Goal: Complete application form: Complete application form

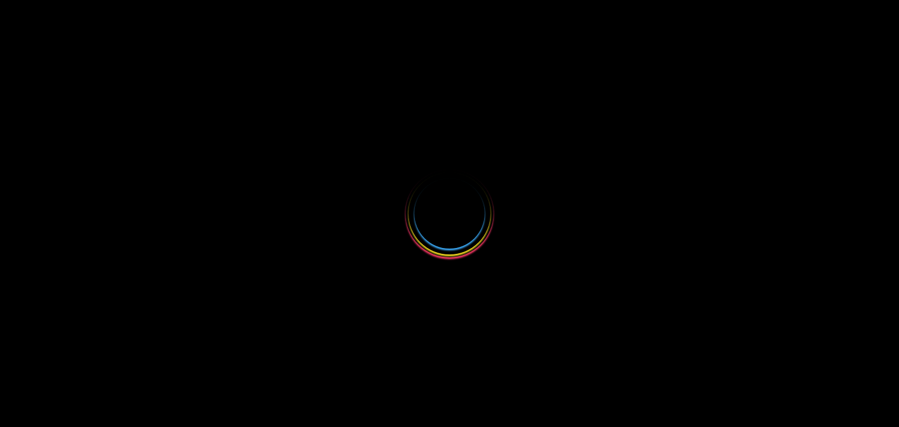
select select
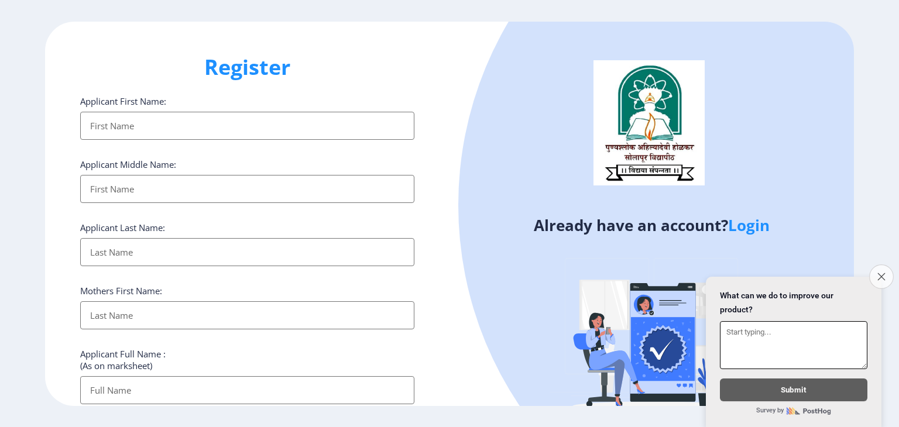
click at [882, 273] on icon "Close survey" at bounding box center [881, 277] width 8 height 8
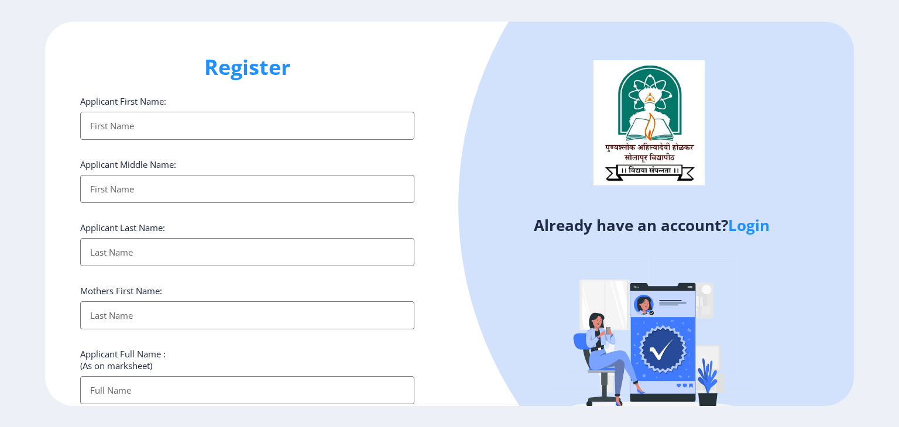
click at [873, 369] on ngx-register "Register Applicant First Name: Applicant Middle Name: Applicant Last Name: Moth…" at bounding box center [449, 214] width 899 height 384
click at [845, 308] on div at bounding box center [817, 205] width 719 height 719
click at [410, 42] on div "Register Applicant First Name: Applicant Middle Name: Applicant Last Name: Moth…" at bounding box center [247, 214] width 404 height 384
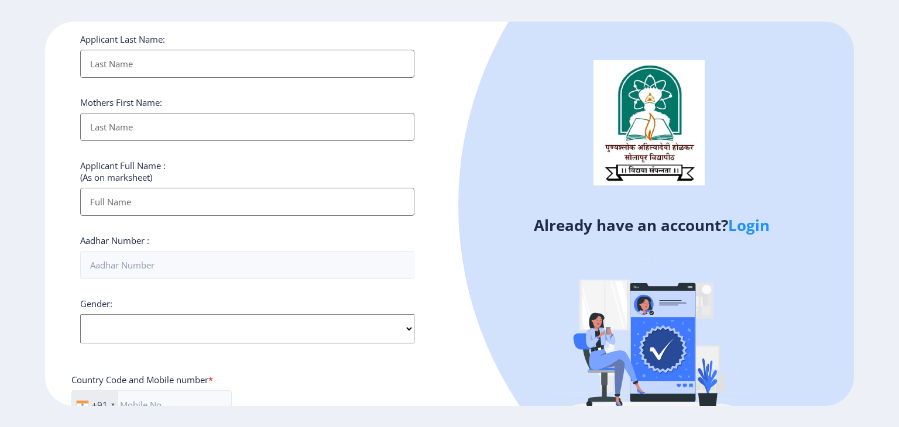
scroll to position [428, 0]
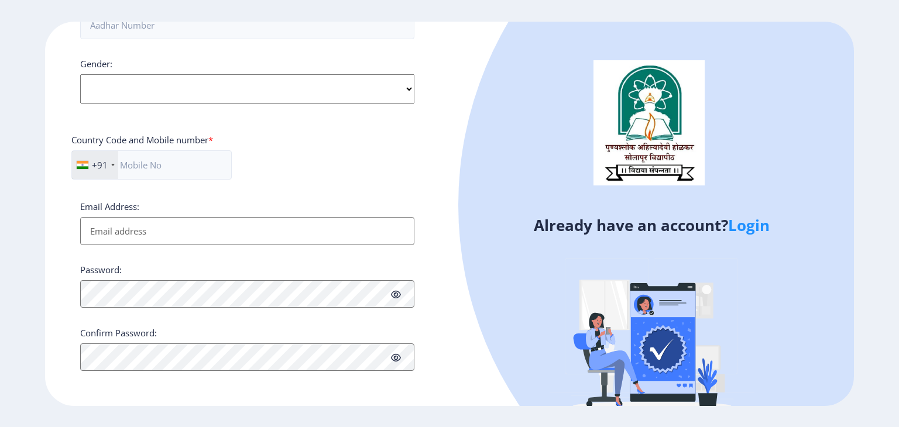
click at [756, 227] on link "Login" at bounding box center [749, 225] width 42 height 21
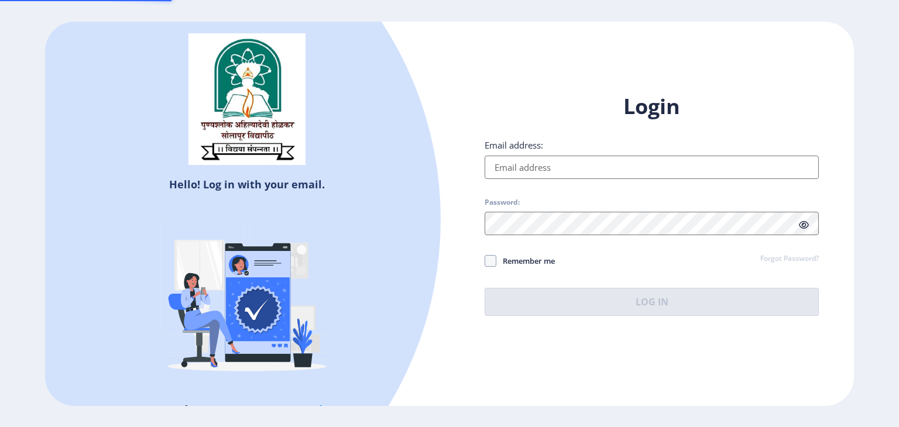
type input "[EMAIL_ADDRESS][DOMAIN_NAME]"
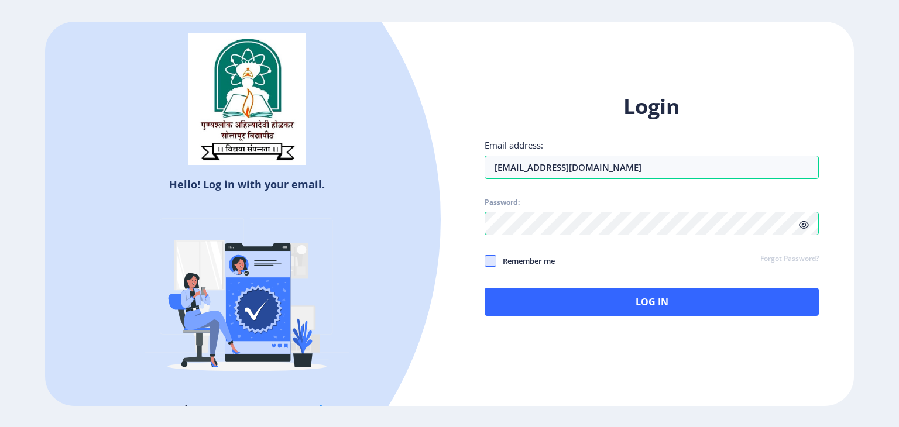
click at [491, 261] on span at bounding box center [490, 261] width 12 height 12
click at [485, 261] on input "Remember me" at bounding box center [484, 260] width 1 height 1
checkbox input "true"
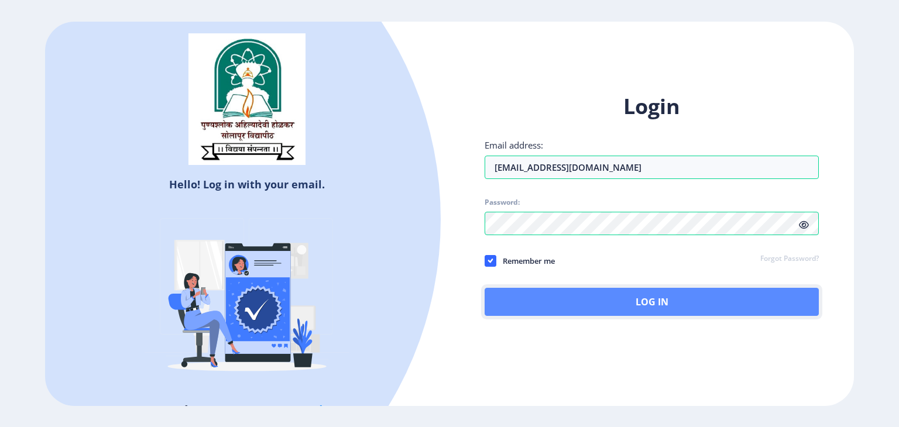
click at [631, 306] on button "Log In" at bounding box center [651, 302] width 334 height 28
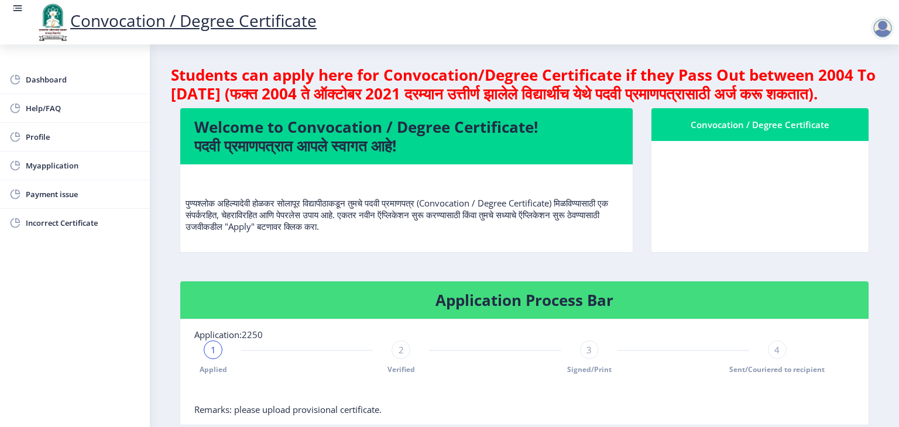
click at [884, 241] on nb-layout-column "Students can apply here for Convocation/Degree Certificate if they Pass Out bet…" at bounding box center [524, 359] width 749 height 630
click at [208, 359] on div "1" at bounding box center [213, 349] width 19 height 19
click at [63, 168] on span "Myapplication" at bounding box center [83, 166] width 115 height 14
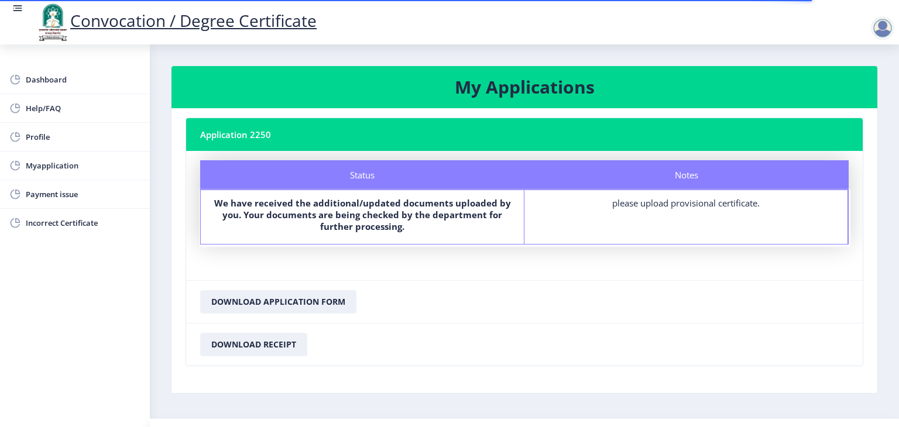
click at [685, 207] on div "please upload provisional certificate." at bounding box center [686, 203] width 302 height 12
click at [271, 302] on button "Download Application Form" at bounding box center [278, 301] width 156 height 23
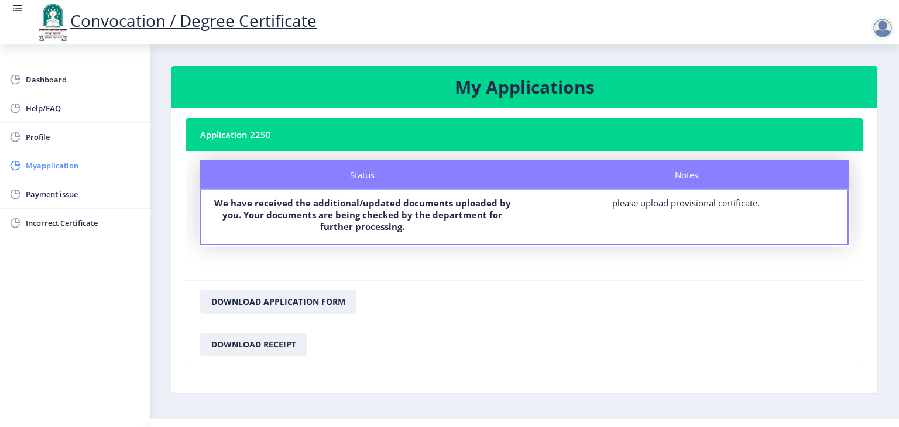
click at [75, 164] on span "Myapplication" at bounding box center [83, 166] width 115 height 14
click at [63, 139] on span "Profile" at bounding box center [83, 137] width 115 height 14
select select
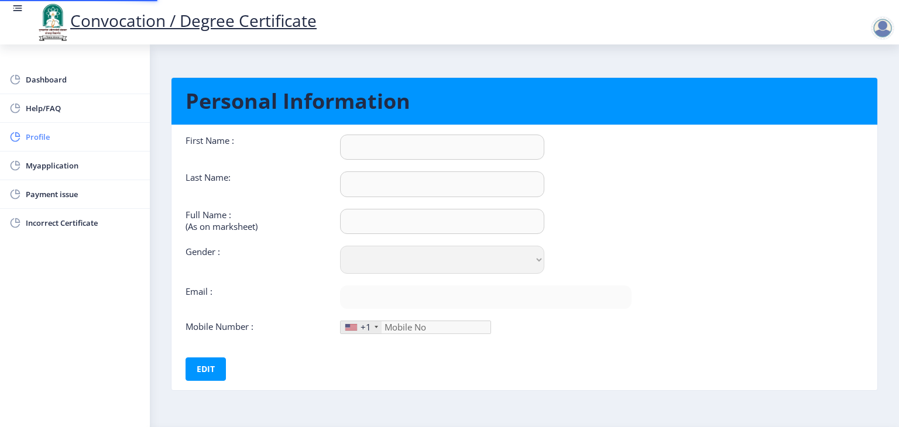
click at [63, 139] on span "Profile" at bounding box center [83, 137] width 115 height 14
type input "Panchashila"
type input "[PERSON_NAME]"
type input "Panchashila [PERSON_NAME]"
select select "[DEMOGRAPHIC_DATA]"
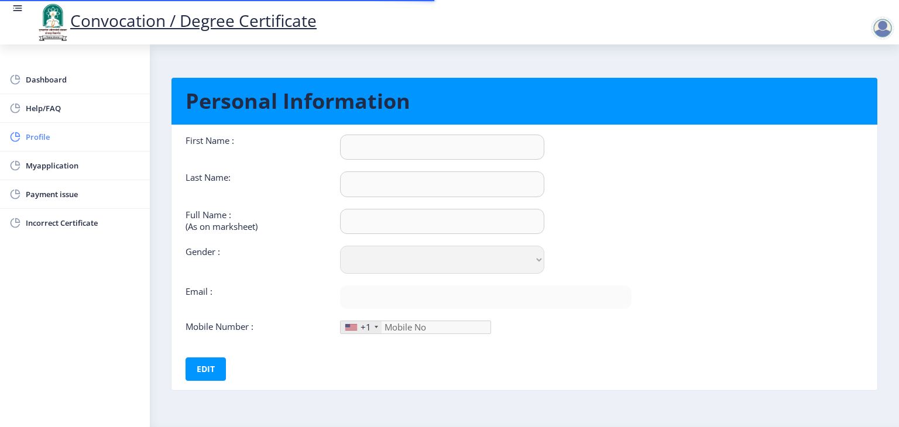
type input "[EMAIL_ADDRESS][DOMAIN_NAME]"
type input "9284044420"
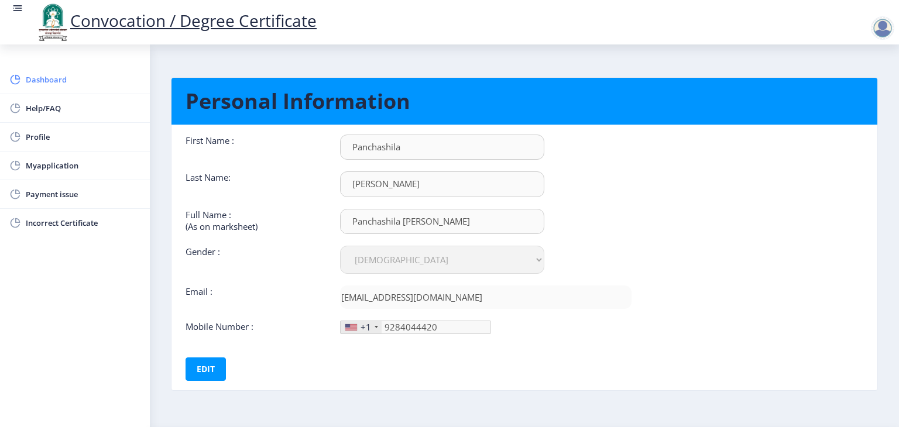
click at [73, 73] on span "Dashboard" at bounding box center [83, 80] width 115 height 14
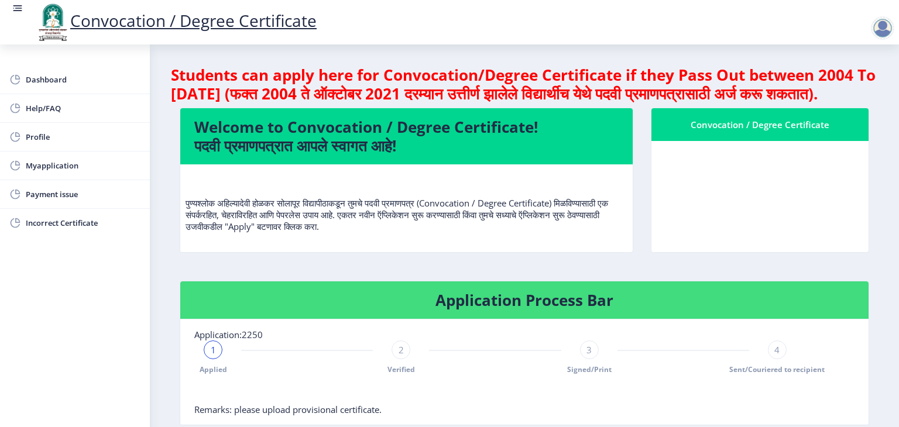
click at [701, 291] on div "Students can apply here for Convocation/Degree Certificate if they Pass Out bet…" at bounding box center [524, 367] width 707 height 602
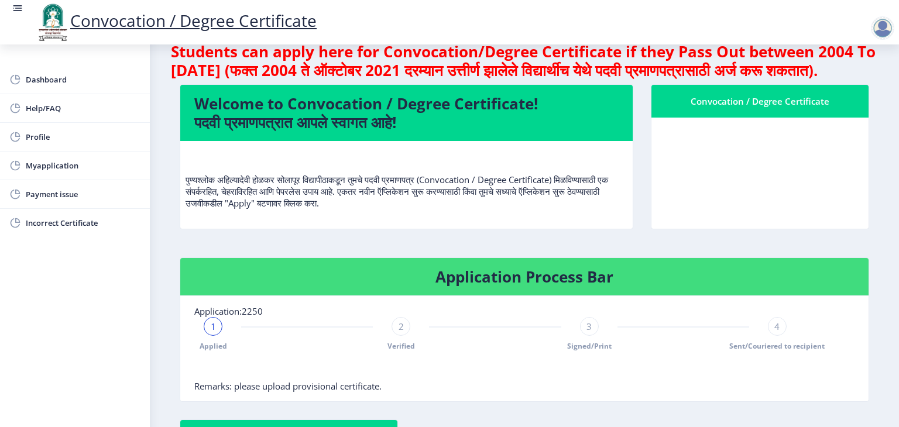
scroll to position [57, 0]
